Goal: Find specific page/section: Find specific page/section

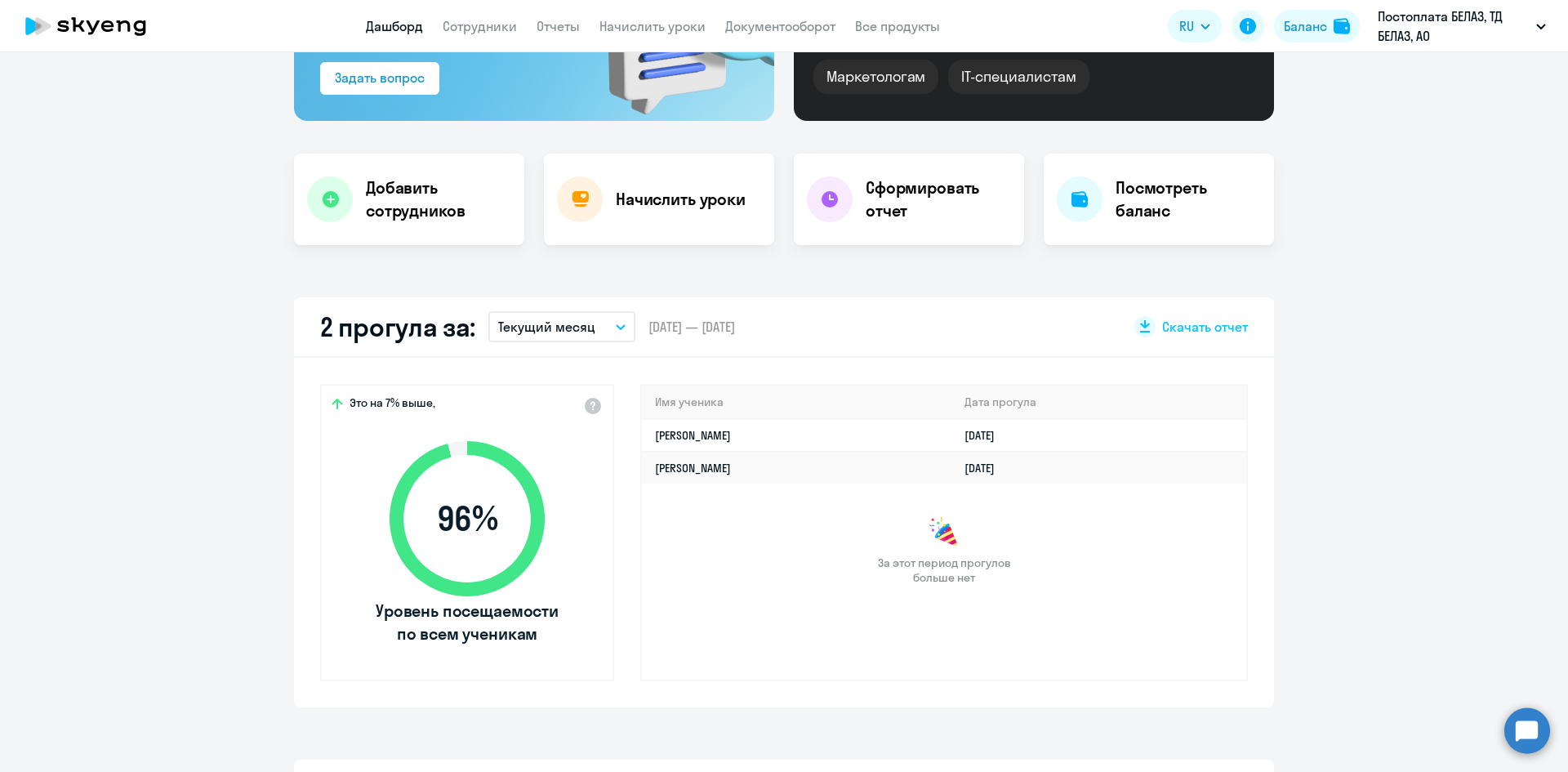
scroll to position [245, 0]
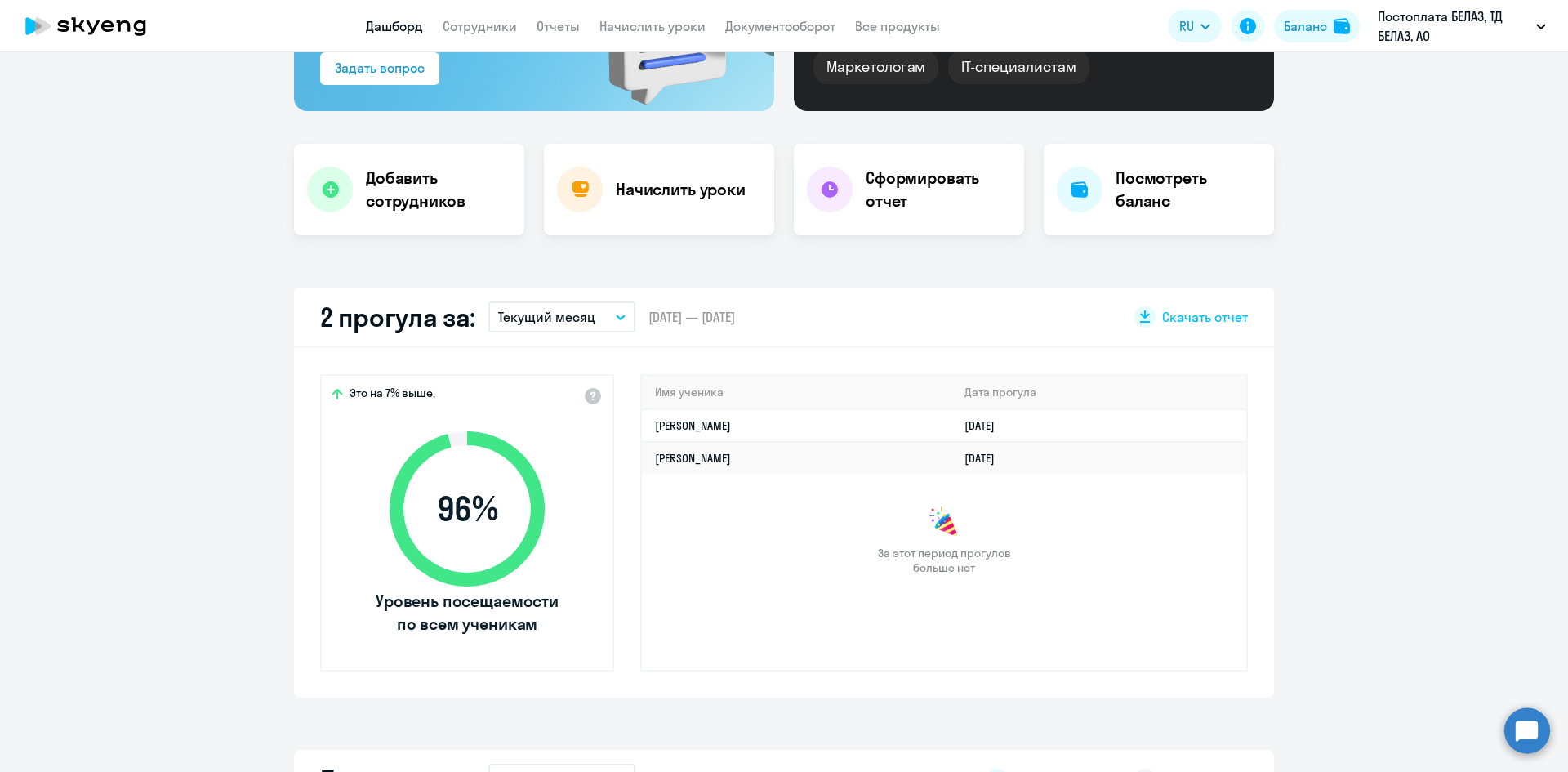
select select "30"
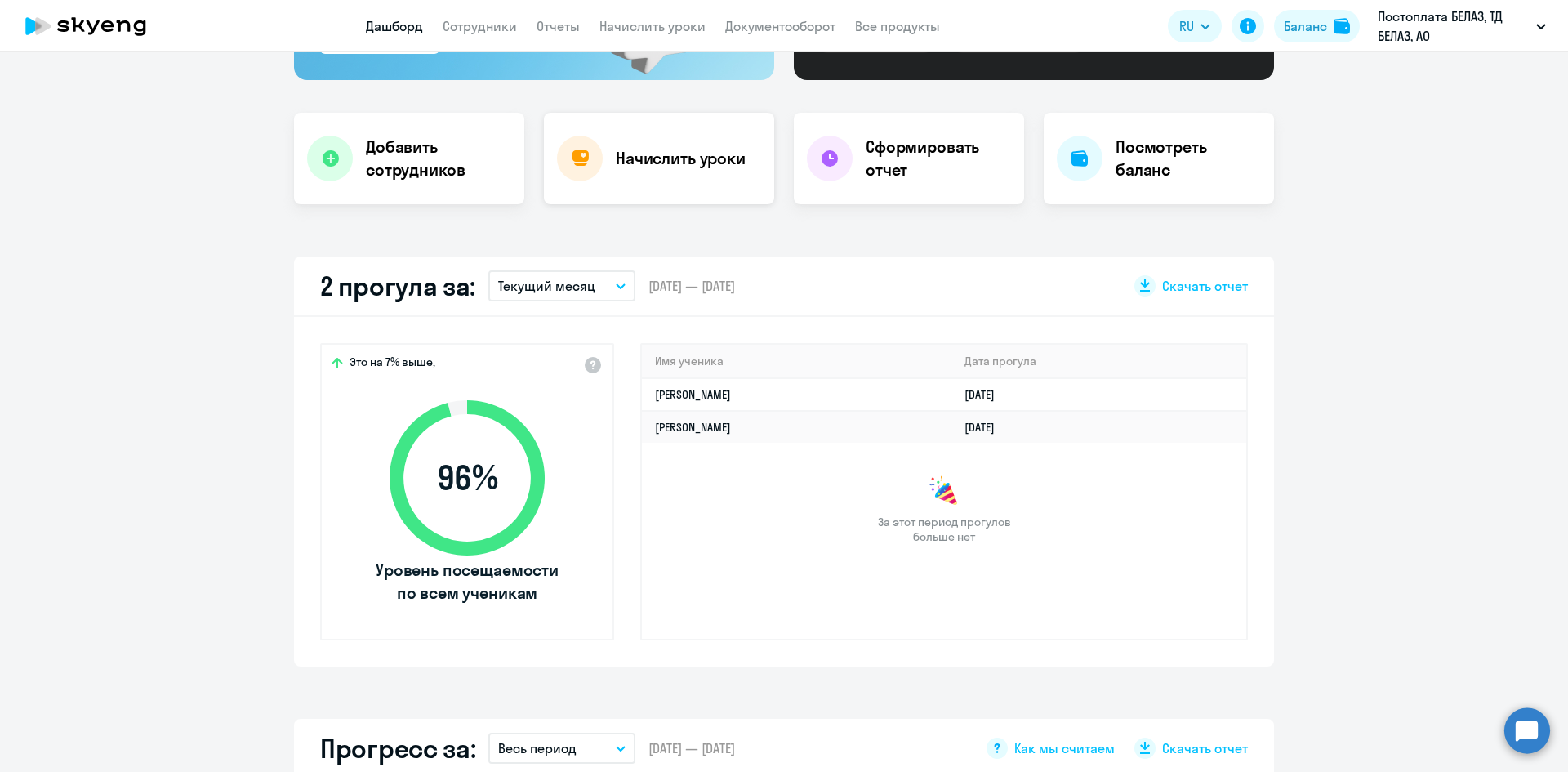
scroll to position [0, 0]
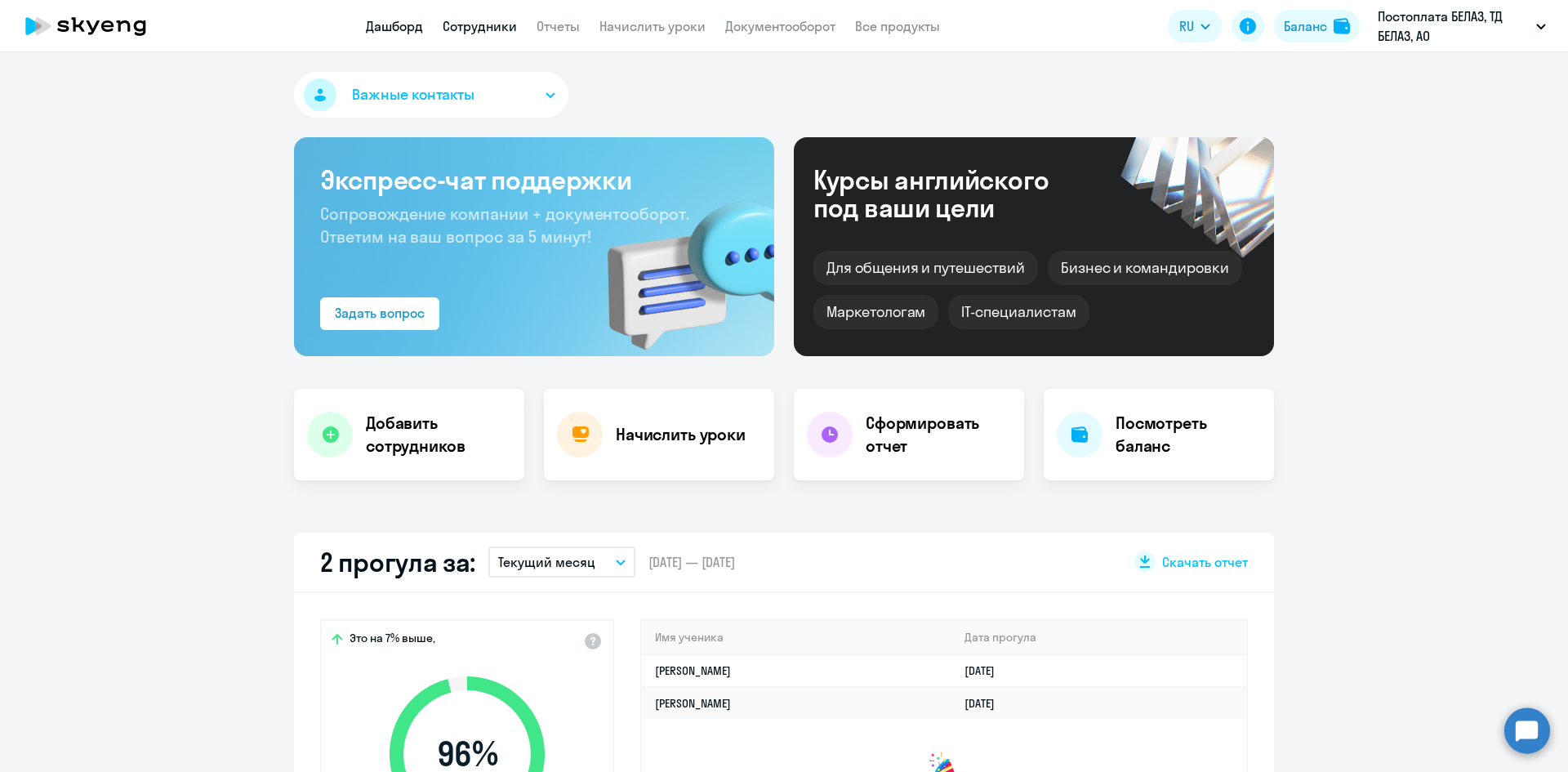
click at [454, 30] on link "Сотрудники" at bounding box center [480, 25] width 75 height 16
select select "30"
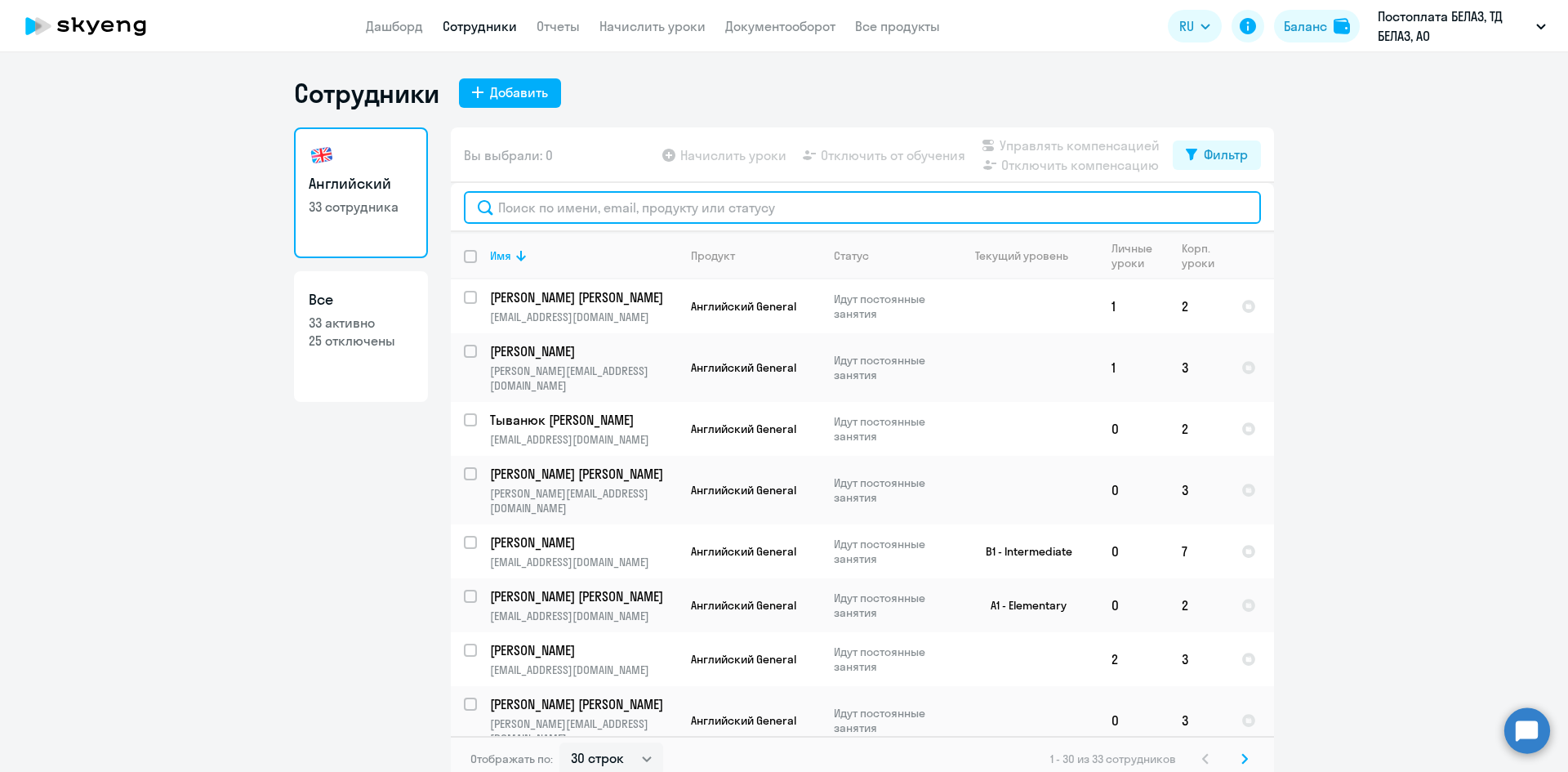
click at [654, 210] on input "text" at bounding box center [862, 207] width 797 height 33
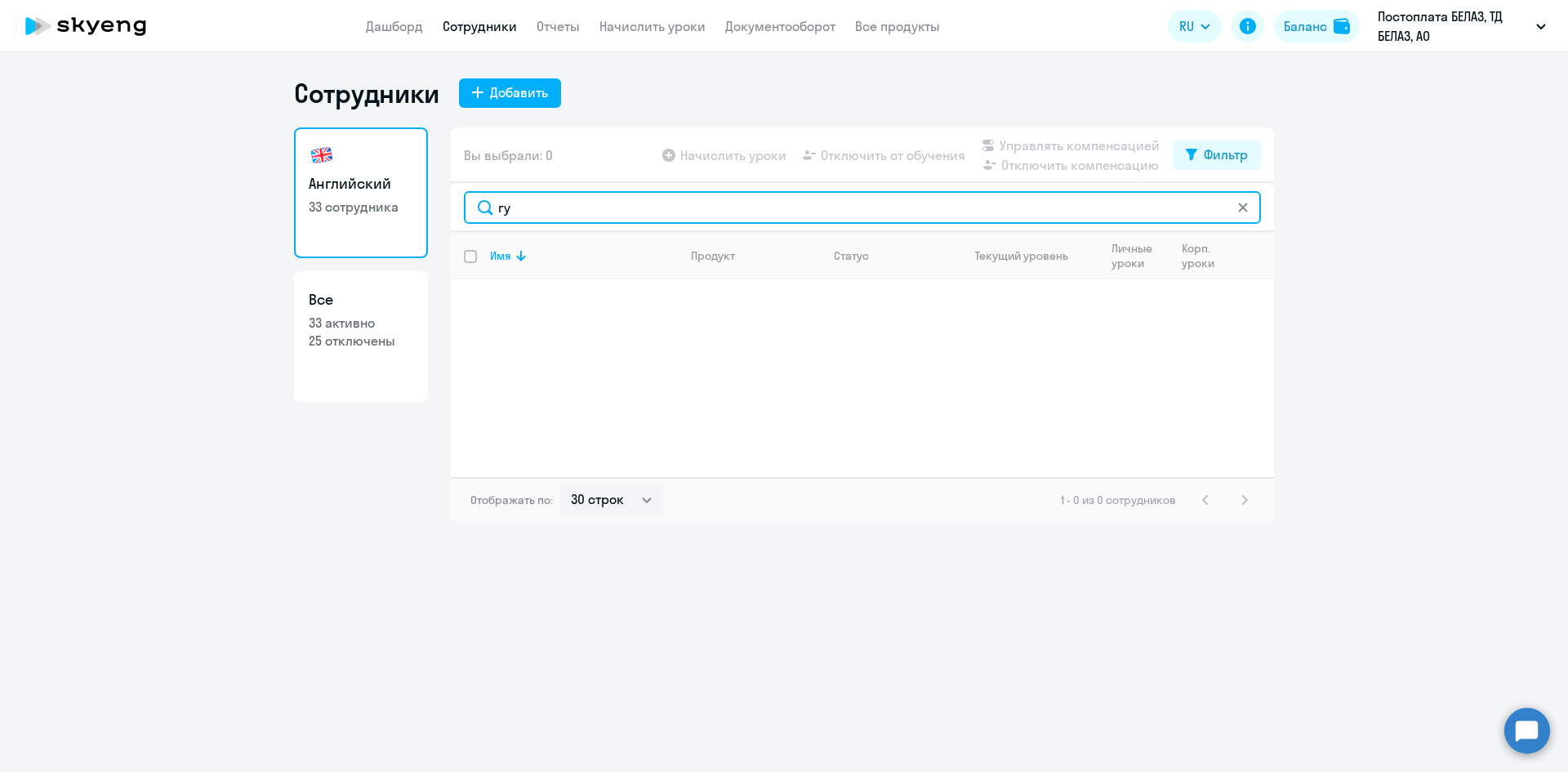
type input "г"
